Goal: Task Accomplishment & Management: Complete application form

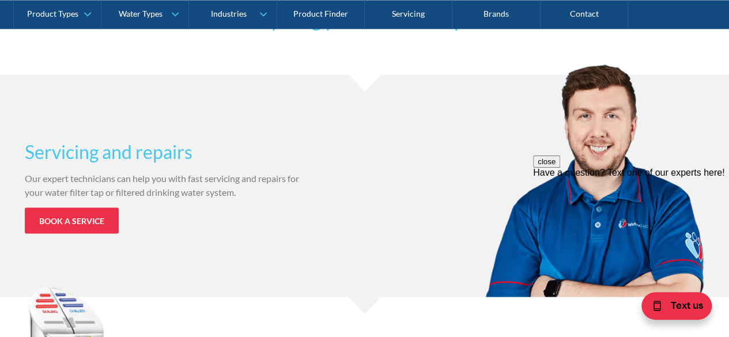
scroll to position [922, 0]
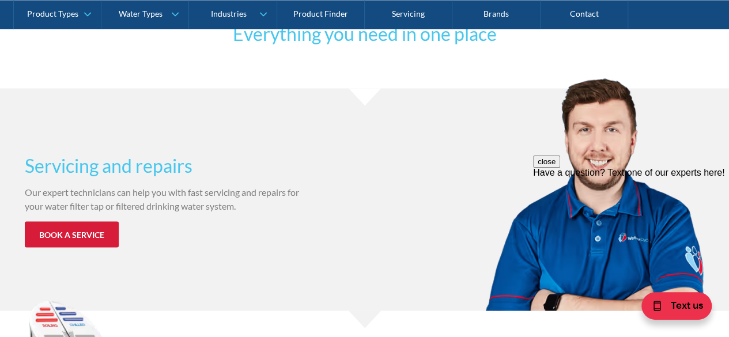
click at [79, 232] on link "Book a service" at bounding box center [72, 234] width 94 height 26
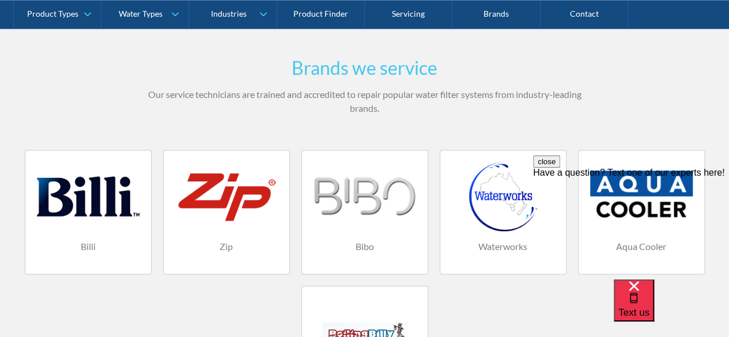
scroll to position [749, 0]
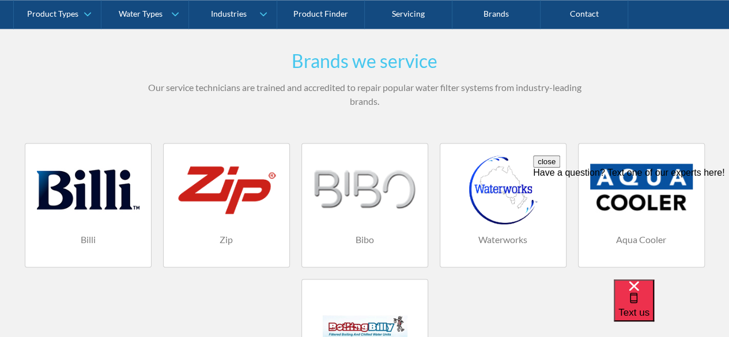
click at [82, 181] on div at bounding box center [88, 189] width 103 height 69
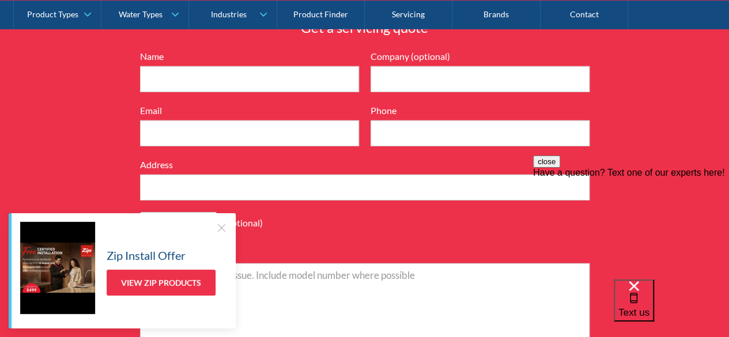
scroll to position [4206, 0]
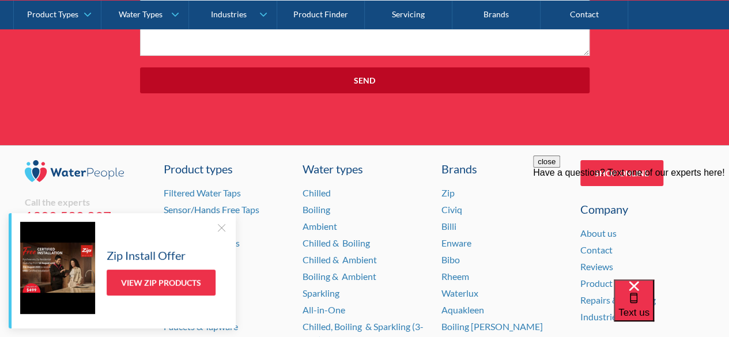
click at [222, 224] on div at bounding box center [221, 228] width 12 height 12
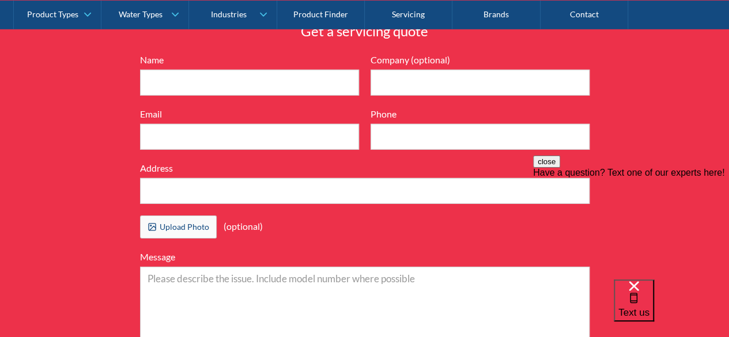
scroll to position [3860, 0]
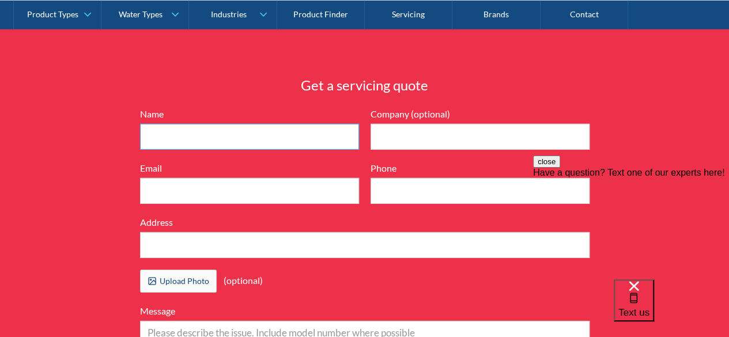
click at [263, 133] on input "Name" at bounding box center [249, 137] width 219 height 26
type input "Ainji Russell"
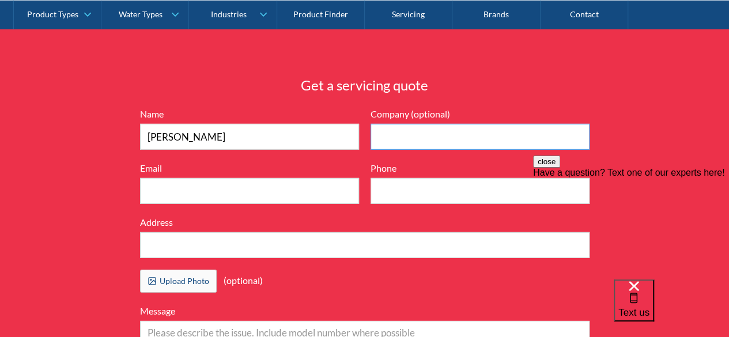
type input "Vysarn"
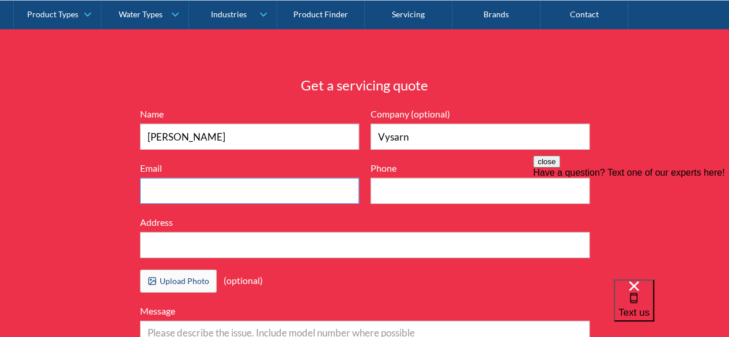
type input "ainji.russell@vysarn.com.au"
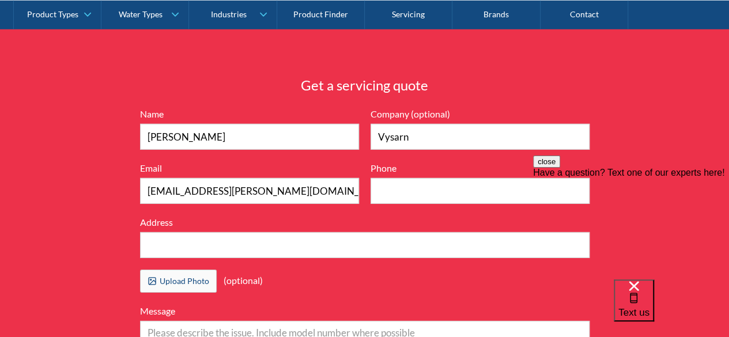
type input "0417821050"
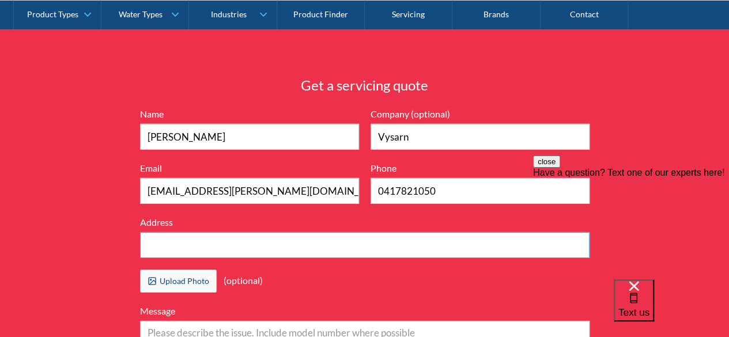
type input "640 Murray St"
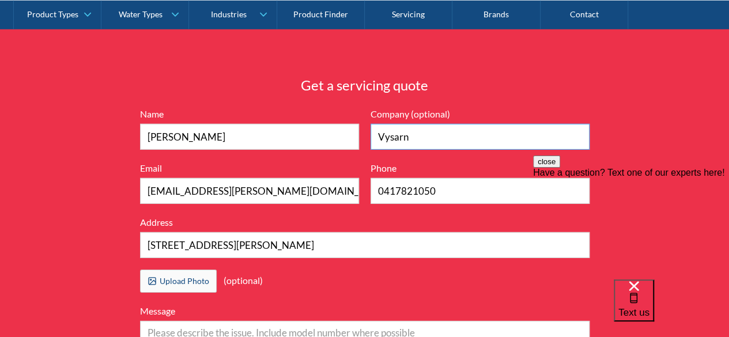
drag, startPoint x: 444, startPoint y: 133, endPoint x: 329, endPoint y: 137, distance: 114.7
click at [329, 137] on form "6416899d04b4737ca5383997e3ea2c9b2a539ba76a6836cc36584a90323ec471d39657e024ac02a…" at bounding box center [364, 278] width 461 height 343
type input "Pentium Hydro"
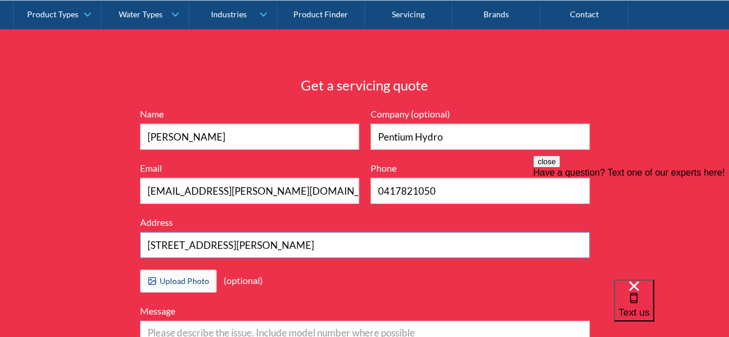
click at [253, 249] on input "640 Murray St" at bounding box center [364, 245] width 449 height 26
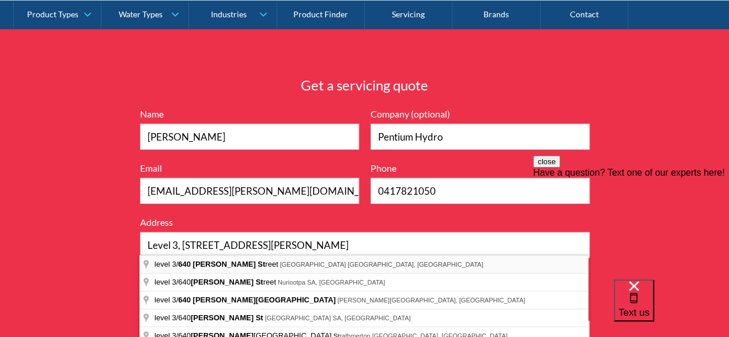
type input "level 3/640 Murray Street, West Perth WA, Australia"
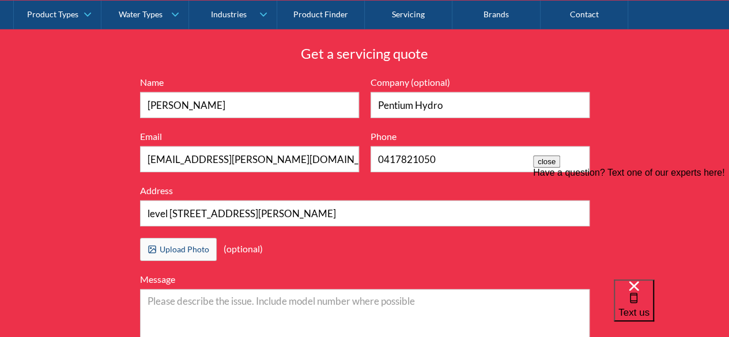
scroll to position [3918, 0]
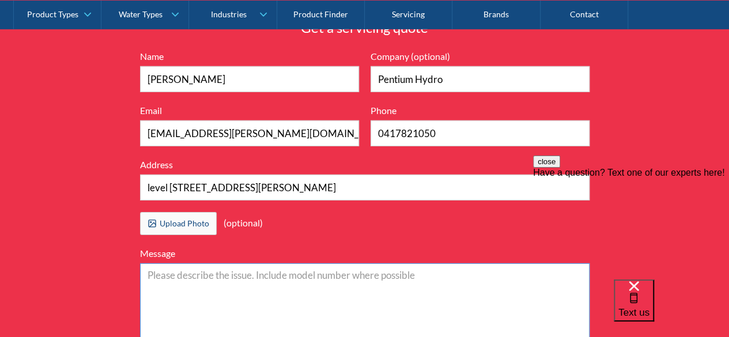
click at [150, 272] on textarea "Message" at bounding box center [364, 303] width 449 height 81
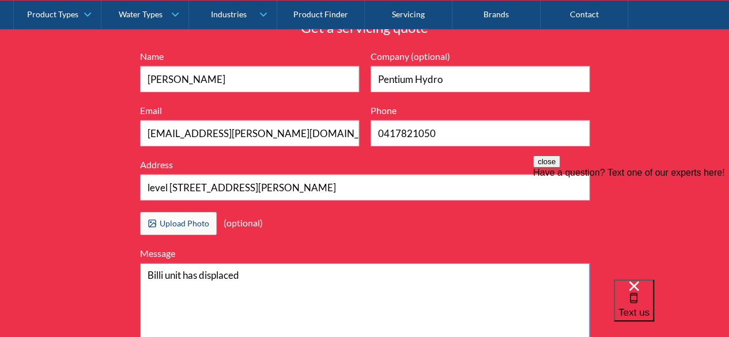
click at [186, 277] on textarea "Billi unit has displaced" at bounding box center [364, 303] width 449 height 81
click at [289, 268] on textarea "The mixer handle on the Billi unit has displaced" at bounding box center [364, 303] width 449 height 81
click at [249, 272] on textarea "The mixer handle on the Billi unit has displaced" at bounding box center [364, 303] width 449 height 81
drag, startPoint x: 253, startPoint y: 270, endPoint x: 294, endPoint y: 271, distance: 40.4
click at [294, 271] on textarea "The mixer handle on the hotwater Billi unit has displaced" at bounding box center [364, 303] width 449 height 81
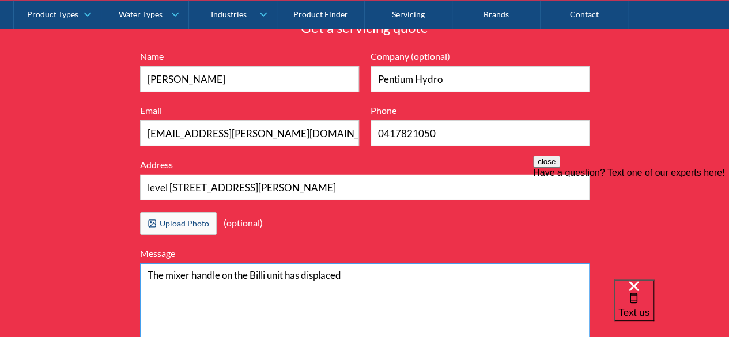
click at [347, 277] on textarea "The mixer handle on the Billi unit has displaced" at bounding box center [364, 303] width 449 height 81
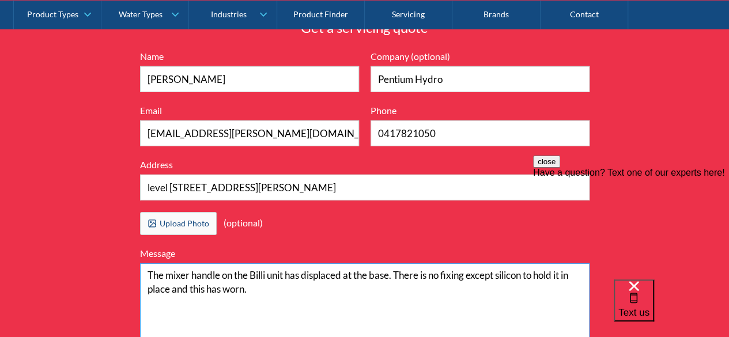
type textarea "The mixer handle on the Billi unit has displaced at the base. There is no fixin…"
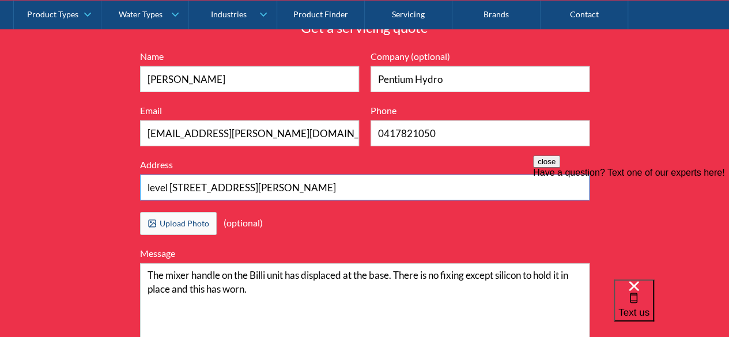
click at [150, 184] on input "level 3/640 Murray Street, West Perth WA, Australia" at bounding box center [364, 188] width 449 height 26
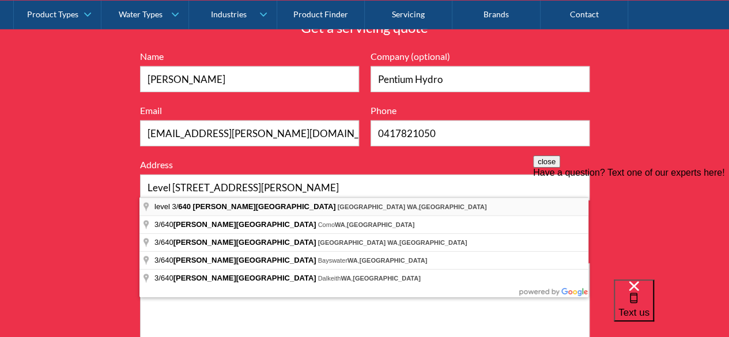
type input "level 3/640 Murray Street, West Perth WA, Australia"
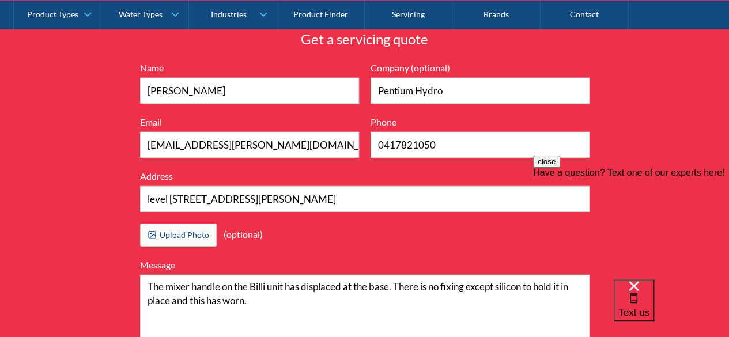
scroll to position [4033, 0]
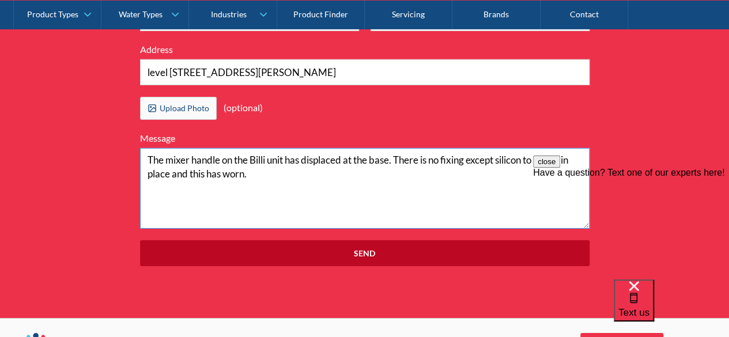
click at [470, 157] on textarea "The mixer handle on the Billi unit has displaced at the base. There is no fixin…" at bounding box center [364, 188] width 449 height 81
click at [366, 170] on textarea "The mixer handle on the Billi unit has displaced at the base. There is no fixin…" at bounding box center [364, 188] width 449 height 81
click at [525, 151] on textarea "The mixer handle on the Billi unit has displaced at the base. There is no fixin…" at bounding box center [364, 188] width 449 height 81
click at [524, 157] on textarea "The mixer handle on the Billi unit has displaced at the base. There is no fixin…" at bounding box center [364, 188] width 449 height 81
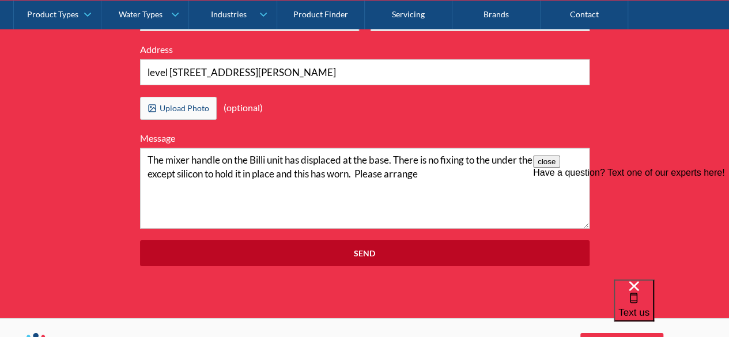
click at [544, 158] on div "close Have a question? Text one of our experts here!" at bounding box center [631, 225] width 196 height 138
click at [463, 169] on textarea "The mixer handle on the Billi unit has displaced at the base. There is no fixin…" at bounding box center [364, 188] width 449 height 81
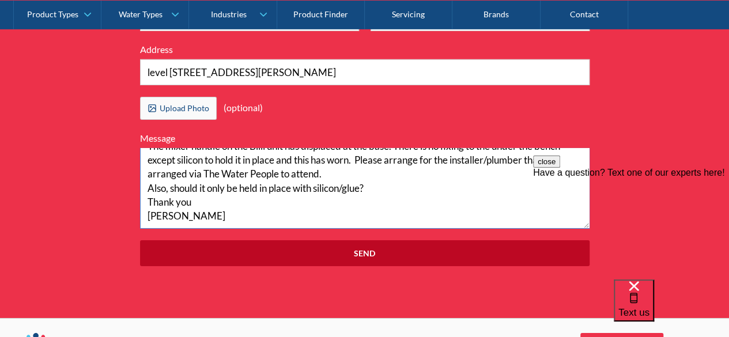
scroll to position [0, 0]
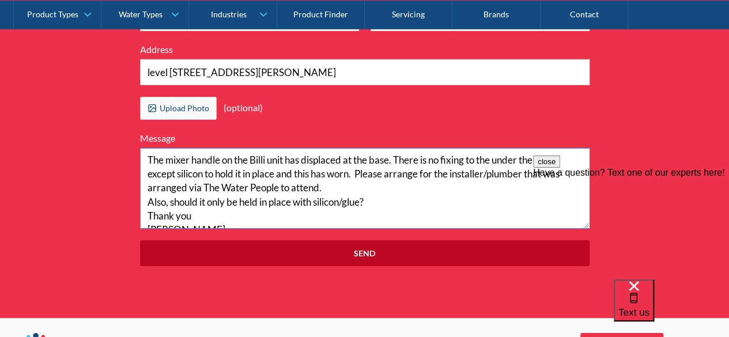
click at [191, 181] on textarea "The mixer handle on the Billi unit has displaced at the base. There is no fixin…" at bounding box center [364, 188] width 449 height 81
click at [438, 207] on textarea "The mixer handle on the Billi unit has displaced at the base. There is no fixin…" at bounding box center [364, 188] width 449 height 81
click at [280, 214] on textarea "The mixer handle on the Billi unit has displaced at the base. There is no fixin…" at bounding box center [364, 188] width 449 height 81
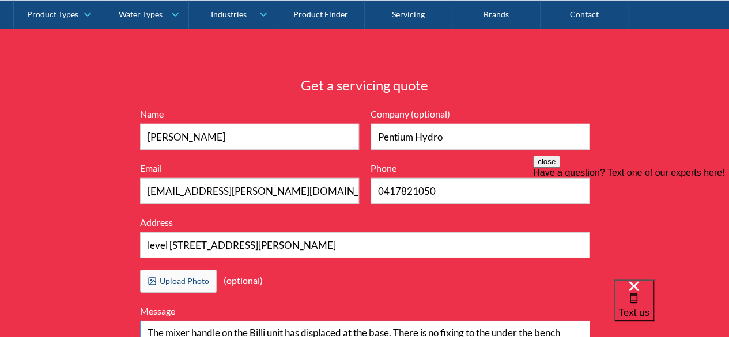
scroll to position [4090, 0]
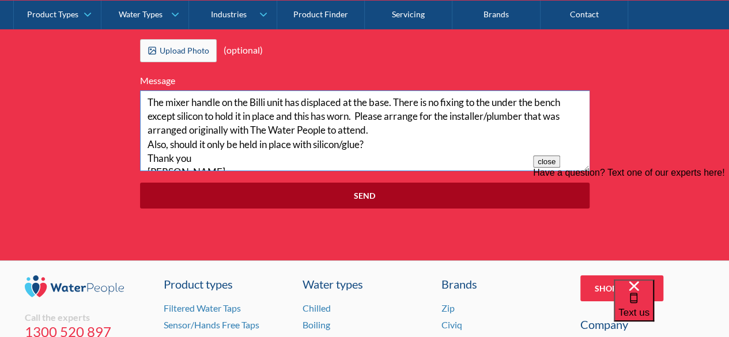
type textarea "The mixer handle on the Billi unit has displaced at the base. There is no fixin…"
click at [347, 194] on input "Send" at bounding box center [364, 196] width 449 height 26
